Goal: Task Accomplishment & Management: Use online tool/utility

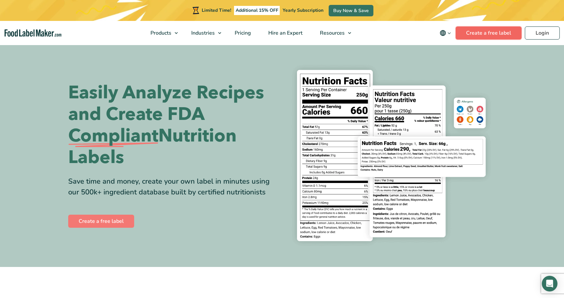
click at [486, 33] on link "Create a free label" at bounding box center [488, 32] width 66 height 13
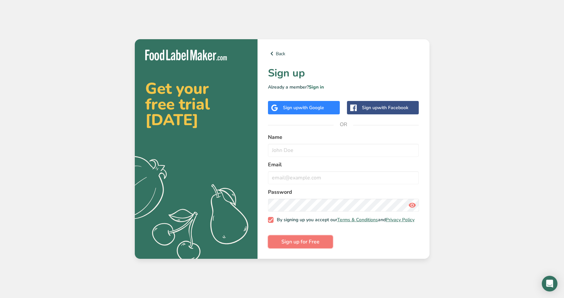
click at [295, 243] on span "Sign up for Free" at bounding box center [300, 242] width 38 height 8
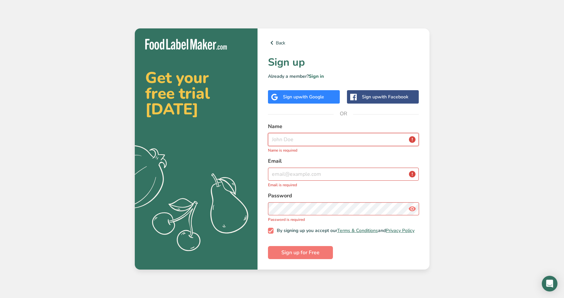
click at [286, 136] on input "text" at bounding box center [343, 139] width 151 height 13
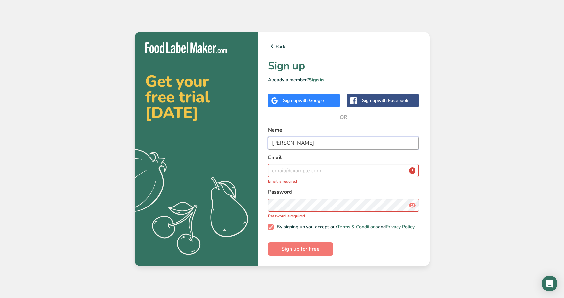
type input "Scott"
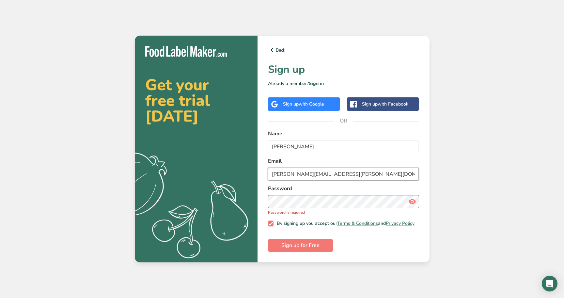
type input "scott.childs@dole.com"
click at [246, 195] on section "Get your free trial today .a{fill:#f5f3ed;} Back Sign up Already a member? Sign…" at bounding box center [282, 149] width 295 height 226
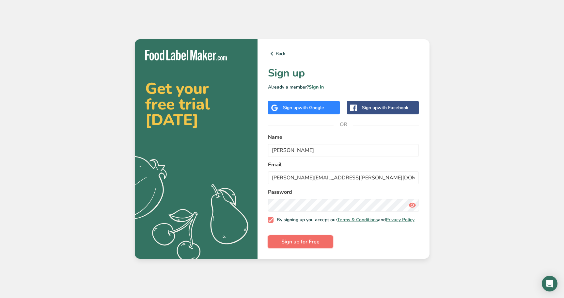
click at [308, 243] on span "Sign up for Free" at bounding box center [300, 242] width 38 height 8
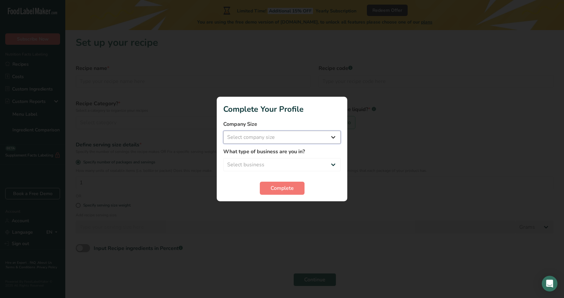
click at [301, 136] on select "Select company size Fewer than 10 Employees 10 to 50 Employees 51 to 500 Employ…" at bounding box center [281, 137] width 117 height 13
select select "2"
click at [223, 131] on select "Select company size Fewer than 10 Employees 10 to 50 Employees 51 to 500 Employ…" at bounding box center [281, 137] width 117 height 13
click at [285, 163] on select "Select business Packaged Food Manufacturer Restaurant & Cafe Bakery Meal Plans …" at bounding box center [281, 164] width 117 height 13
select select "8"
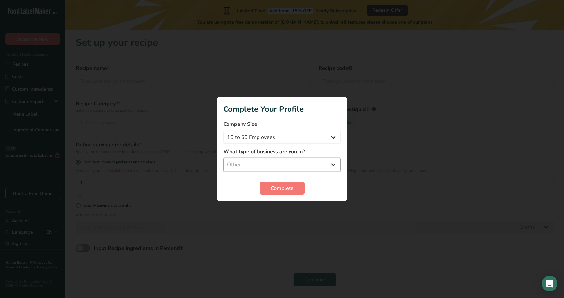
click at [223, 158] on select "Select business Packaged Food Manufacturer Restaurant & Cafe Bakery Meal Plans …" at bounding box center [281, 164] width 117 height 13
click at [278, 188] on span "Complete" at bounding box center [281, 188] width 23 height 8
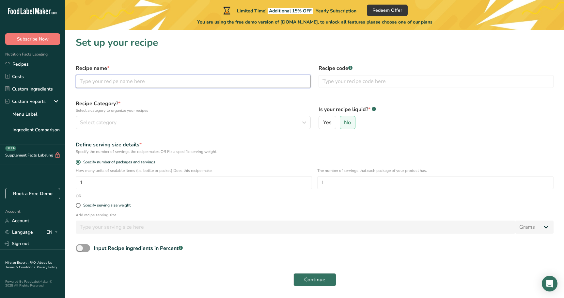
click at [115, 80] on input "text" at bounding box center [193, 81] width 235 height 13
type input "Mango"
click at [132, 121] on div "Select category" at bounding box center [191, 122] width 223 height 8
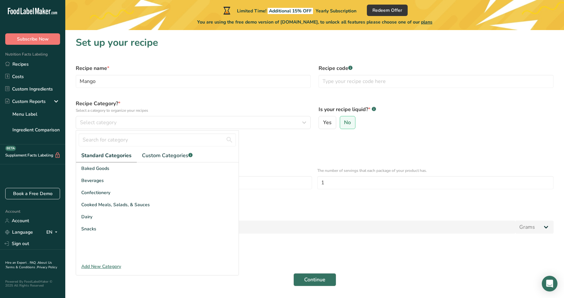
click at [101, 266] on div "Add New Category" at bounding box center [157, 266] width 162 height 7
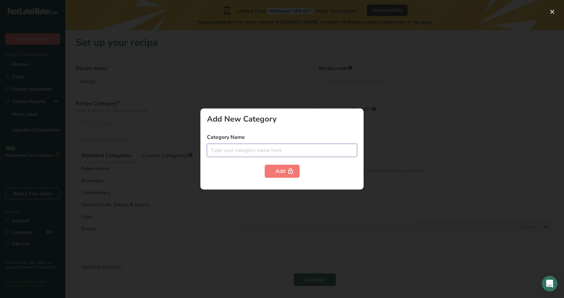
click at [235, 153] on input "text" at bounding box center [282, 150] width 150 height 13
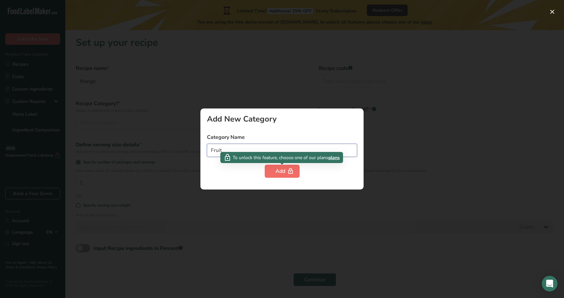
type input "Fruit"
click at [278, 172] on div "Add" at bounding box center [281, 171] width 13 height 8
click at [404, 166] on div at bounding box center [282, 149] width 564 height 298
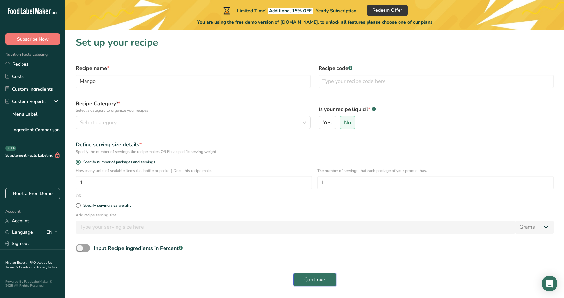
click at [312, 279] on span "Continue" at bounding box center [314, 279] width 21 height 8
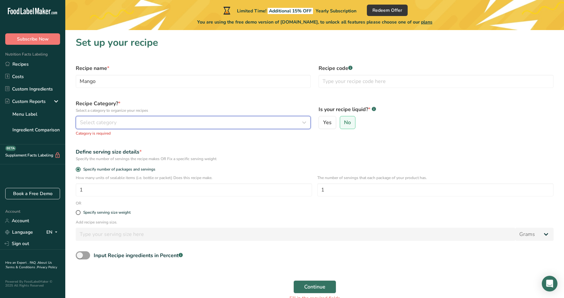
click at [99, 121] on span "Select category" at bounding box center [98, 122] width 37 height 8
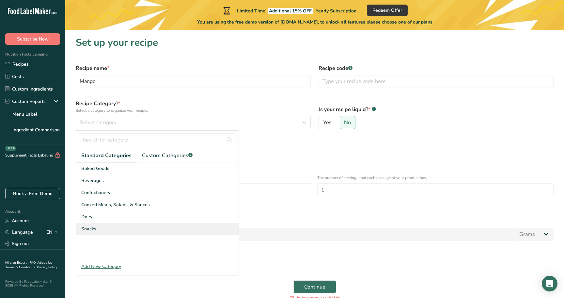
click at [92, 225] on span "Snacks" at bounding box center [88, 228] width 15 height 7
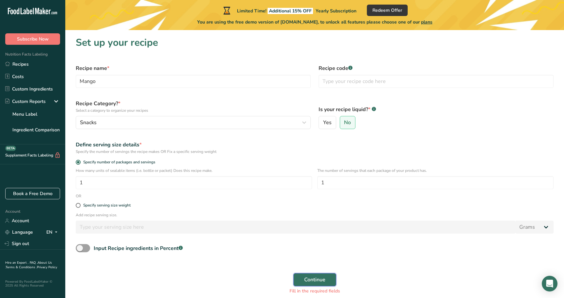
click at [312, 278] on span "Continue" at bounding box center [314, 279] width 21 height 8
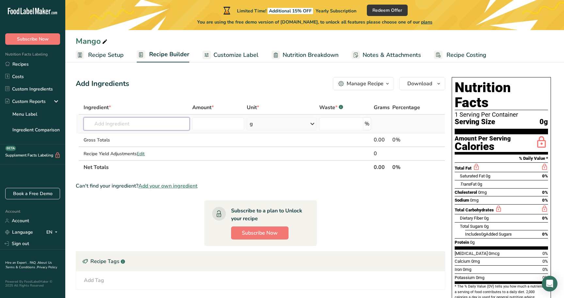
click at [124, 124] on input "text" at bounding box center [137, 123] width 106 height 13
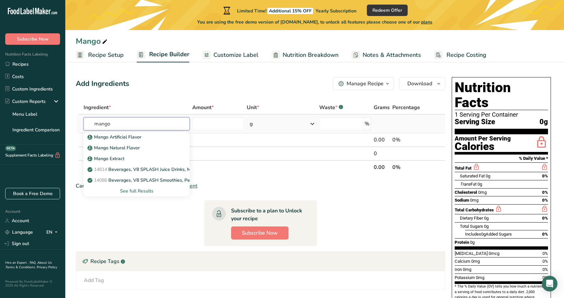
drag, startPoint x: 130, startPoint y: 123, endPoint x: 92, endPoint y: 123, distance: 37.2
click at [92, 123] on input "mango" at bounding box center [137, 123] width 106 height 13
type input "fresh mango"
